Goal: Task Accomplishment & Management: Manage account settings

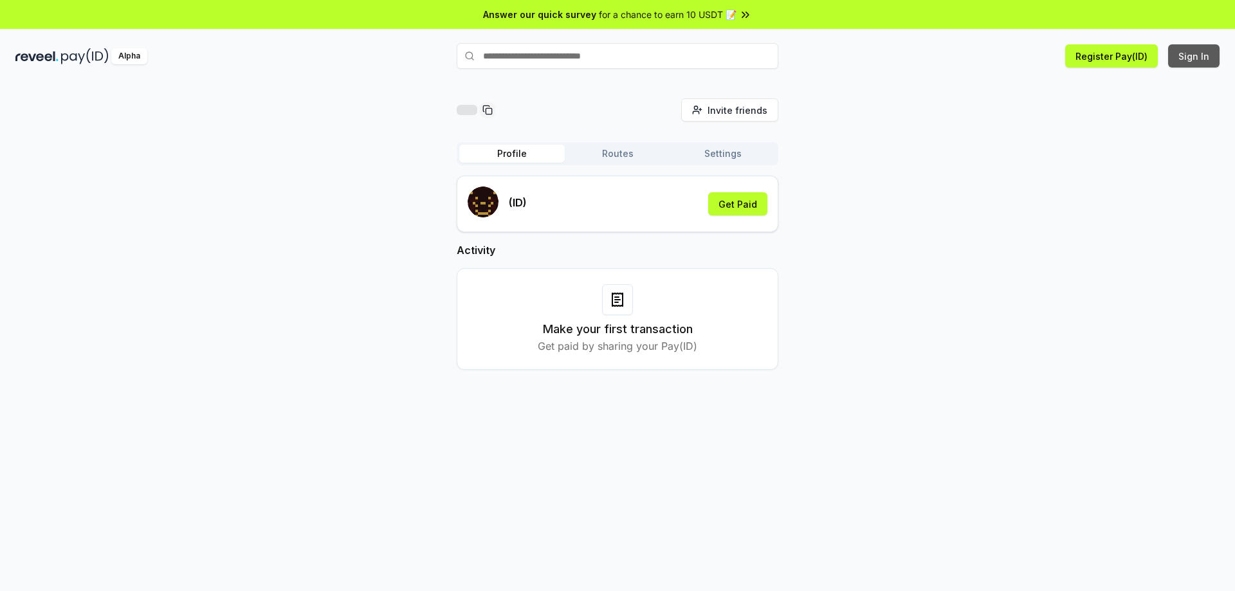
click at [1186, 57] on button "Sign In" at bounding box center [1193, 55] width 51 height 23
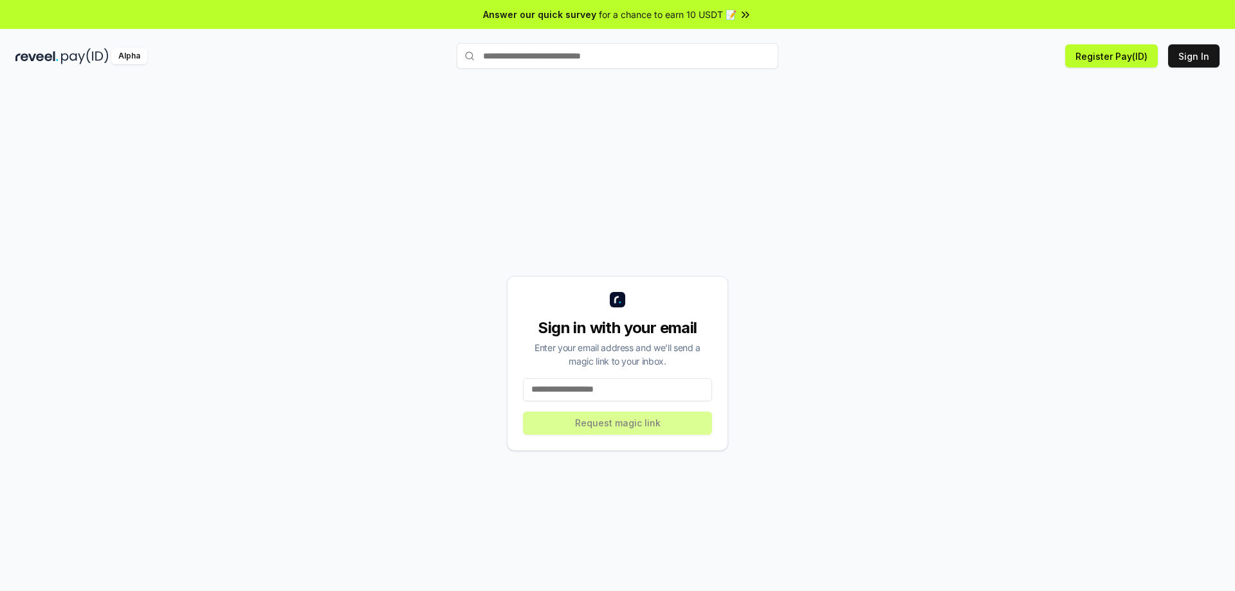
click at [601, 396] on input at bounding box center [617, 389] width 189 height 23
click at [610, 397] on input at bounding box center [617, 389] width 189 height 23
type input "*"
type input "**********"
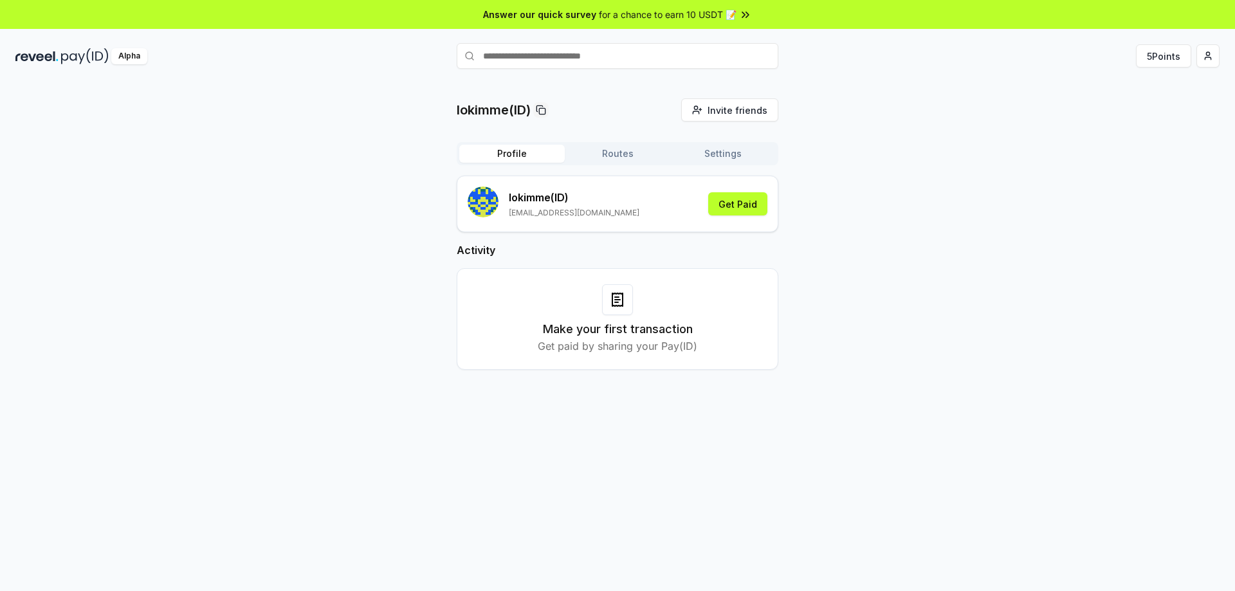
drag, startPoint x: 0, startPoint y: 0, endPoint x: 822, endPoint y: 84, distance: 826.2
click at [822, 84] on div "lokimme(ID) Invite friends Invite Profile Routes Settings lokimme (ID) lokimmet…" at bounding box center [617, 350] width 1235 height 555
